Goal: Check status: Check status

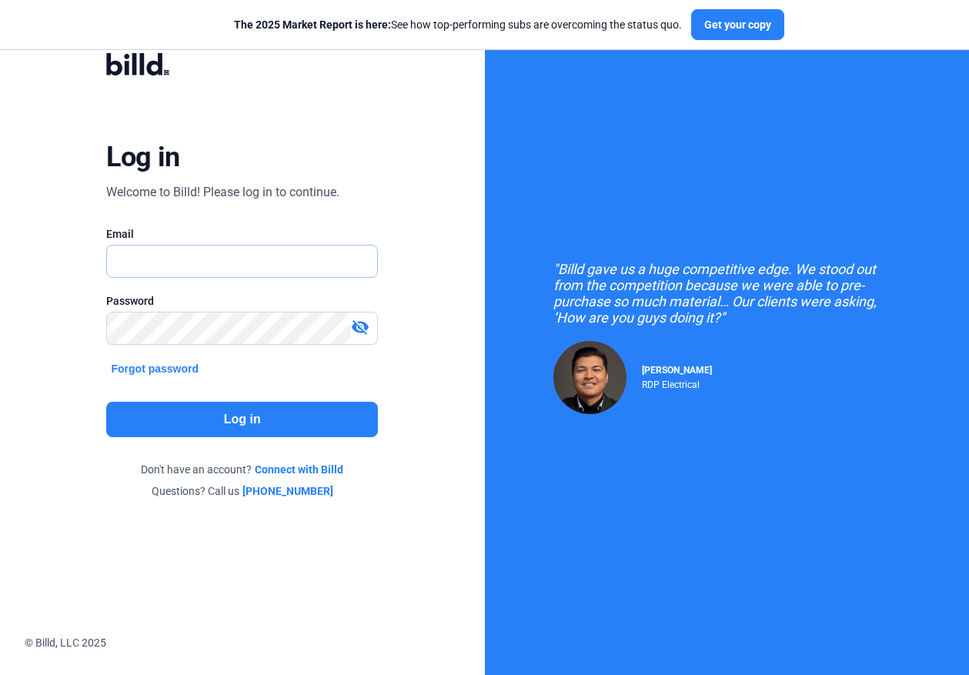
click at [310, 273] on input "text" at bounding box center [234, 262] width 254 height 32
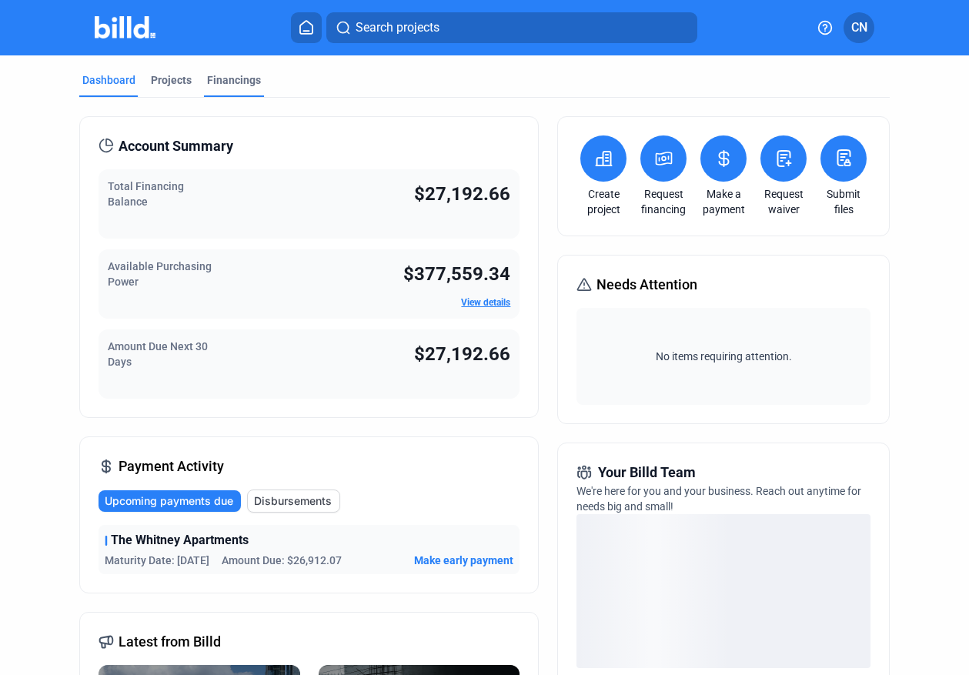
click at [233, 82] on div "Financings" at bounding box center [234, 79] width 54 height 15
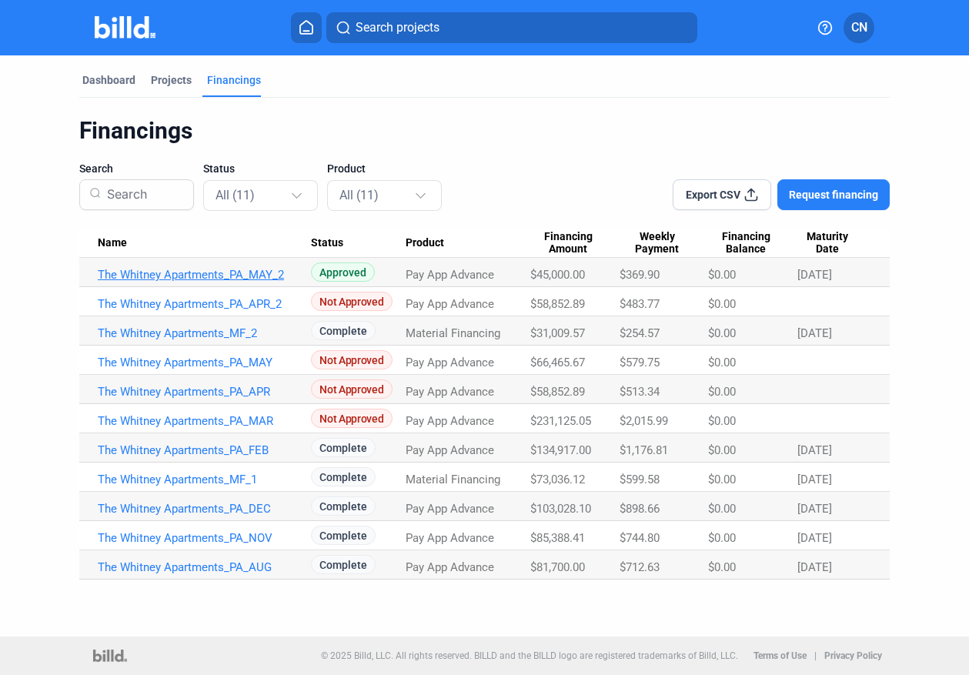
click at [206, 271] on link "The Whitney Apartments_PA_MAY_2" at bounding box center [204, 275] width 213 height 14
